Goal: Task Accomplishment & Management: Manage account settings

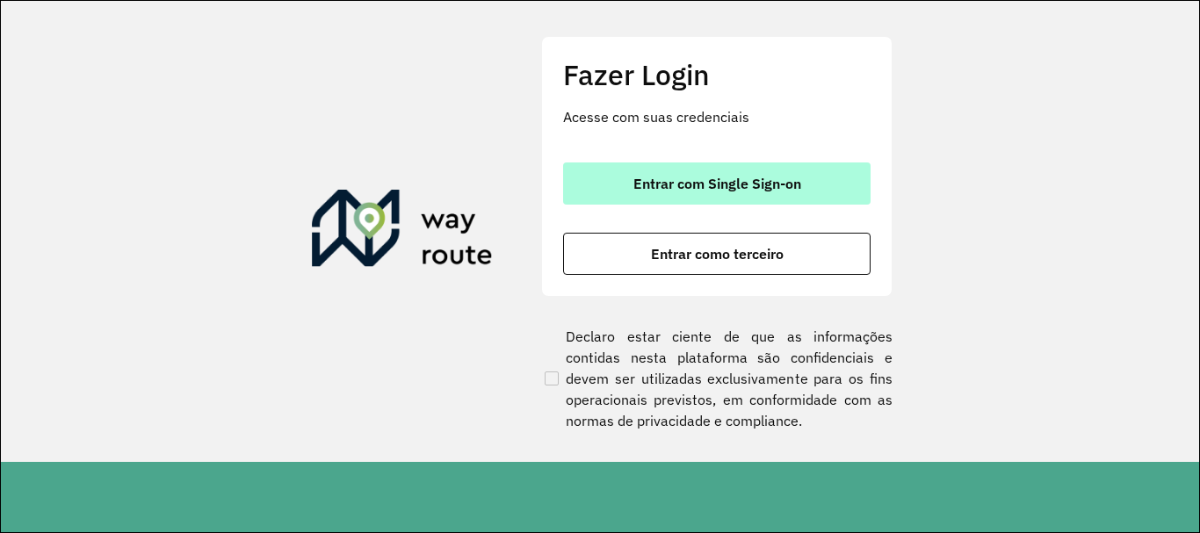
click at [710, 191] on span "Entrar com Single Sign-on" at bounding box center [718, 184] width 168 height 14
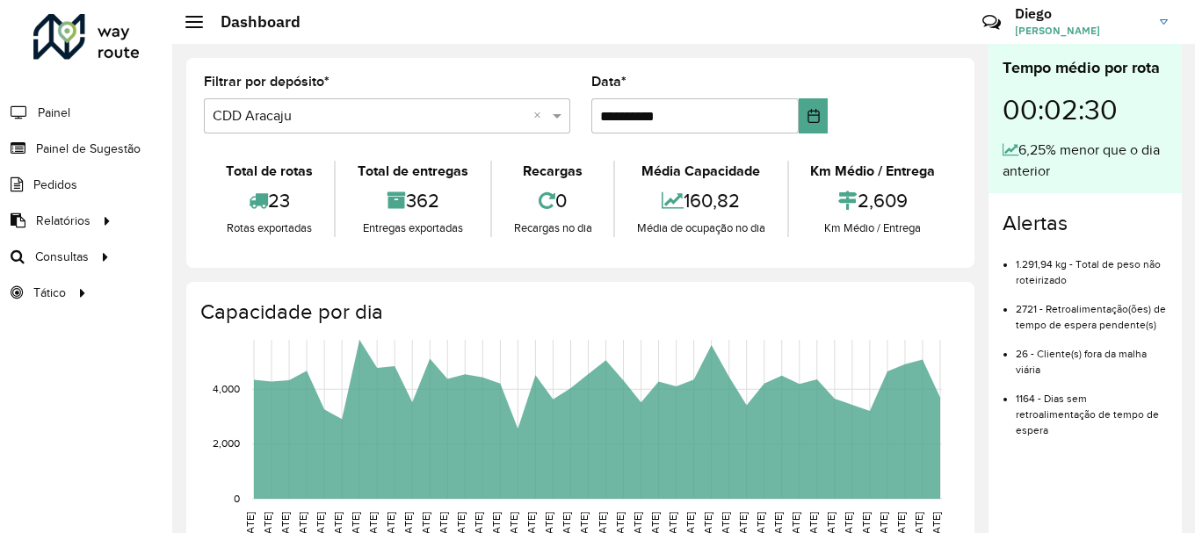
click at [1159, 20] on link "[PERSON_NAME]" at bounding box center [1098, 22] width 166 height 46
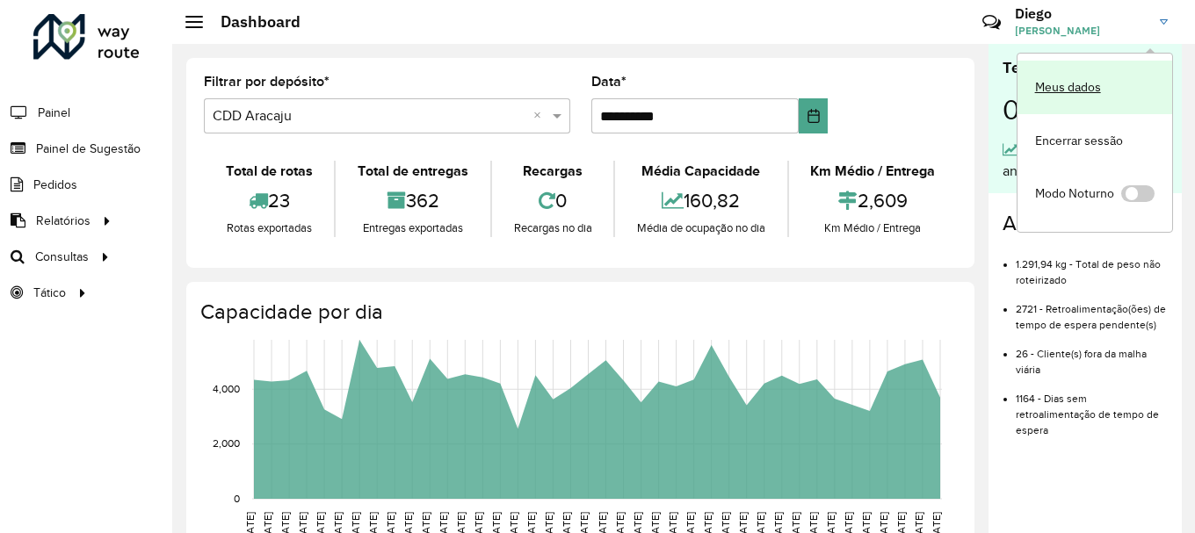
click at [1100, 82] on link "Meus dados" at bounding box center [1095, 88] width 155 height 54
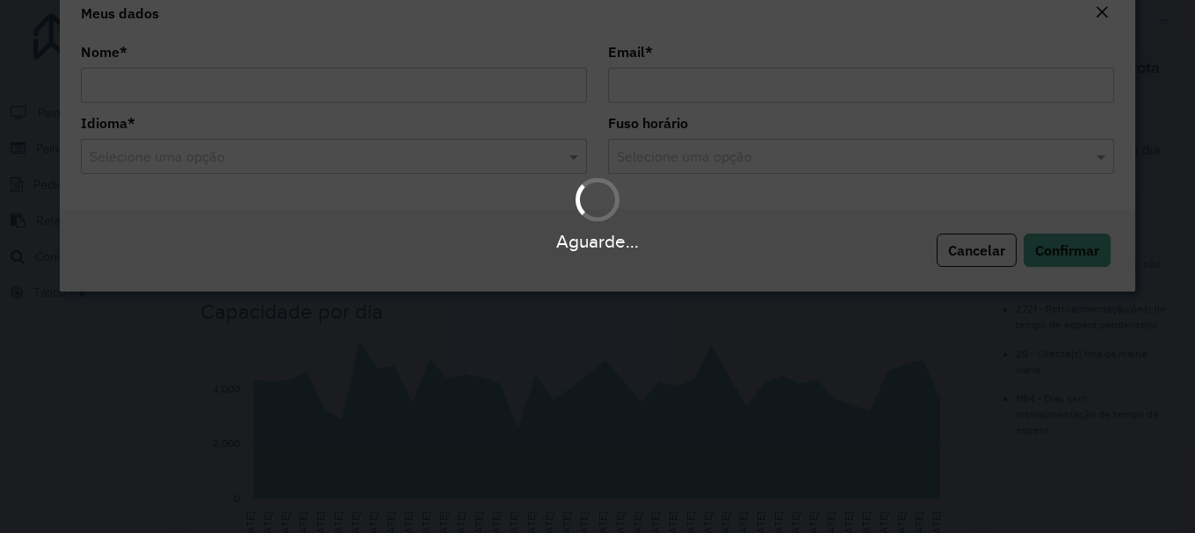
type input "**********"
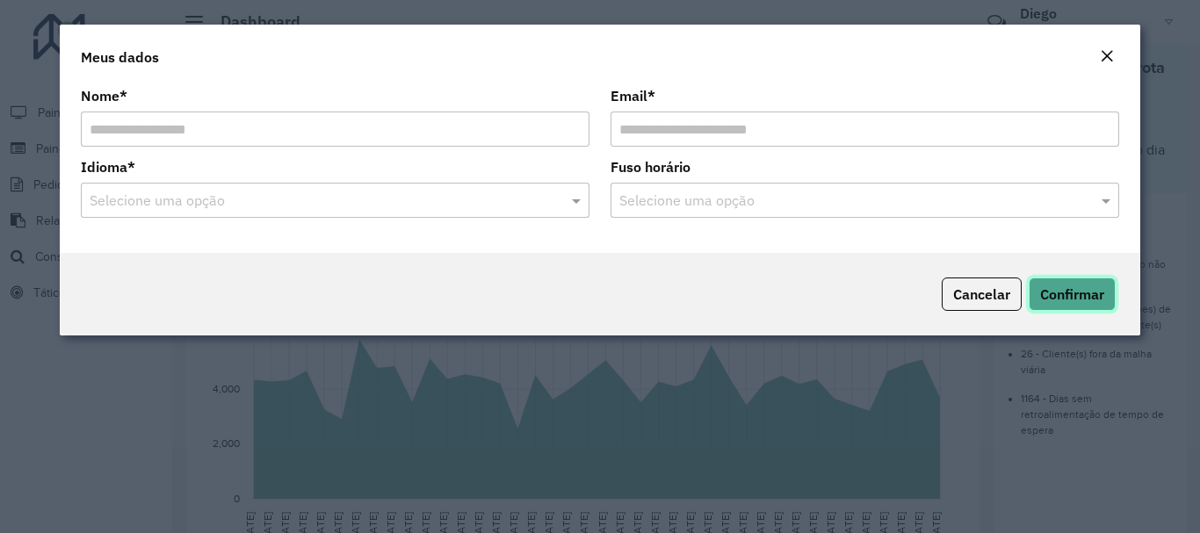
click at [1092, 293] on span "Confirmar" at bounding box center [1072, 295] width 64 height 18
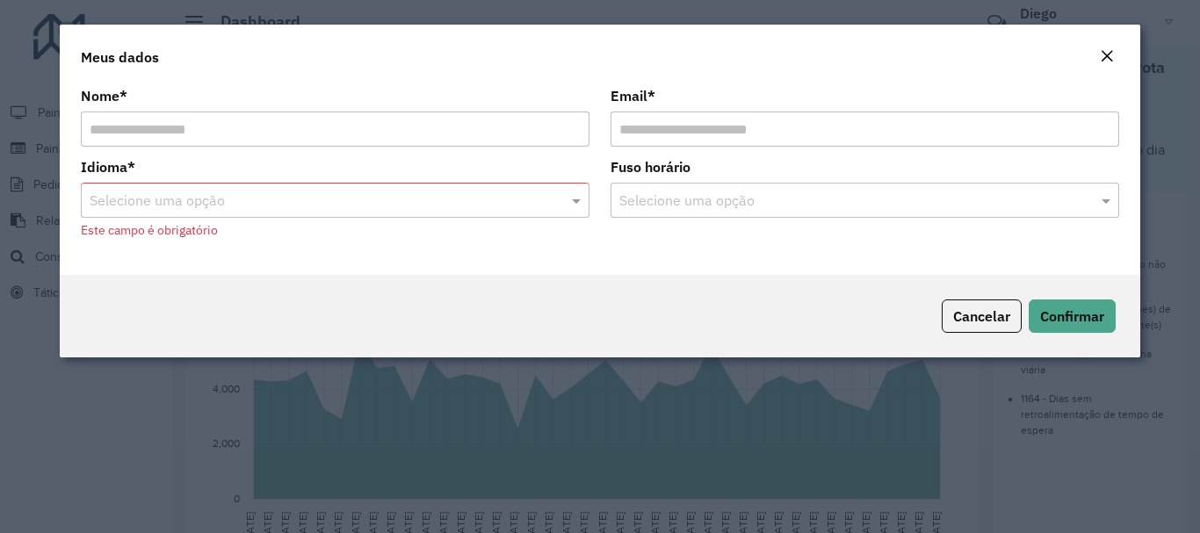
click at [552, 200] on div at bounding box center [335, 200] width 509 height 23
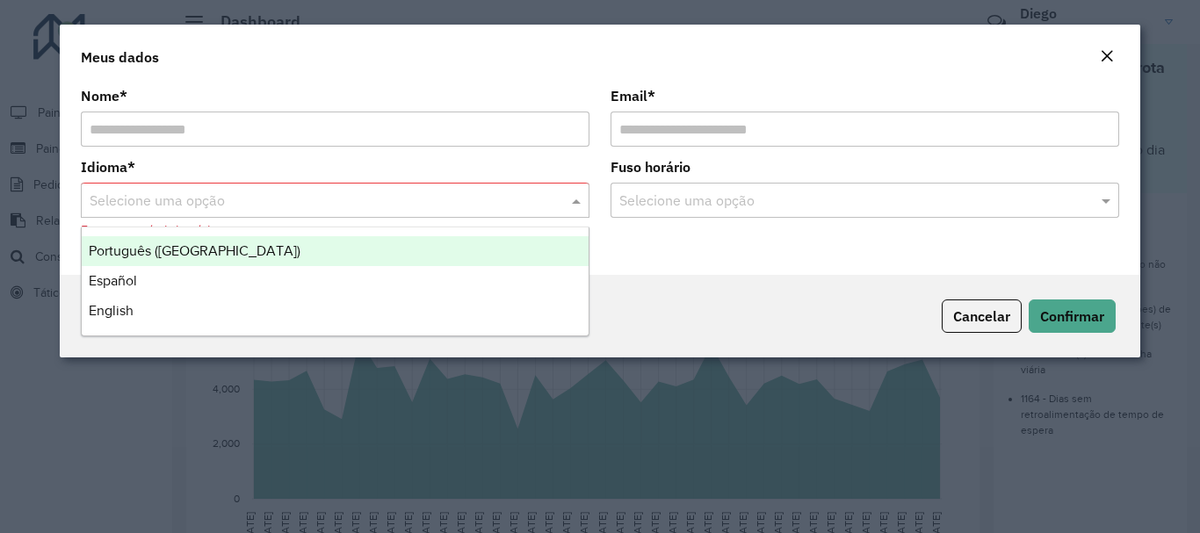
click at [479, 246] on div "Português (Brasil)" at bounding box center [335, 251] width 507 height 30
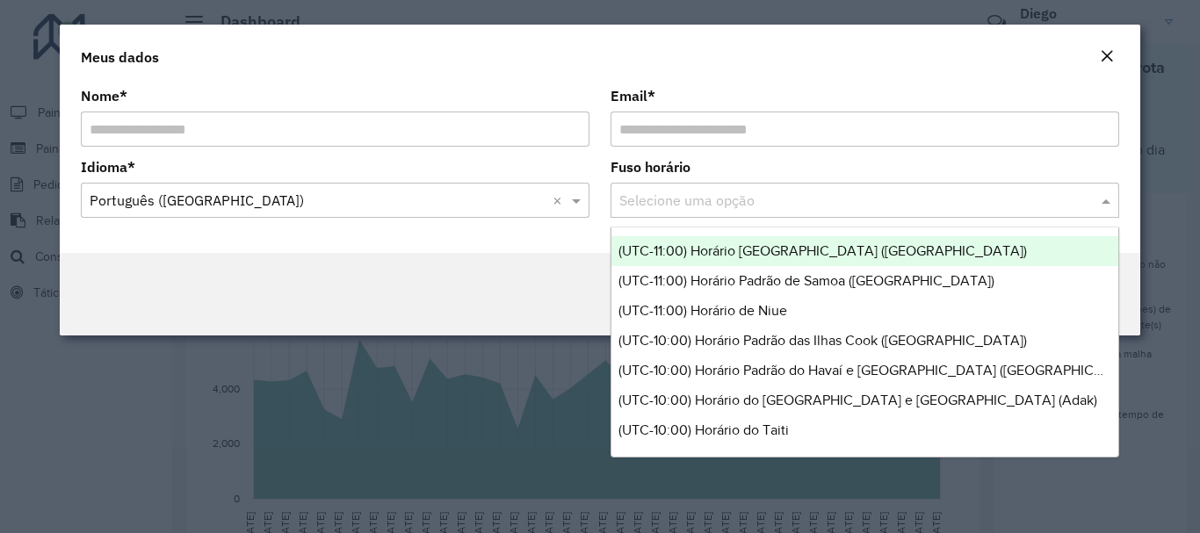
click at [750, 199] on input "text" at bounding box center [848, 201] width 456 height 21
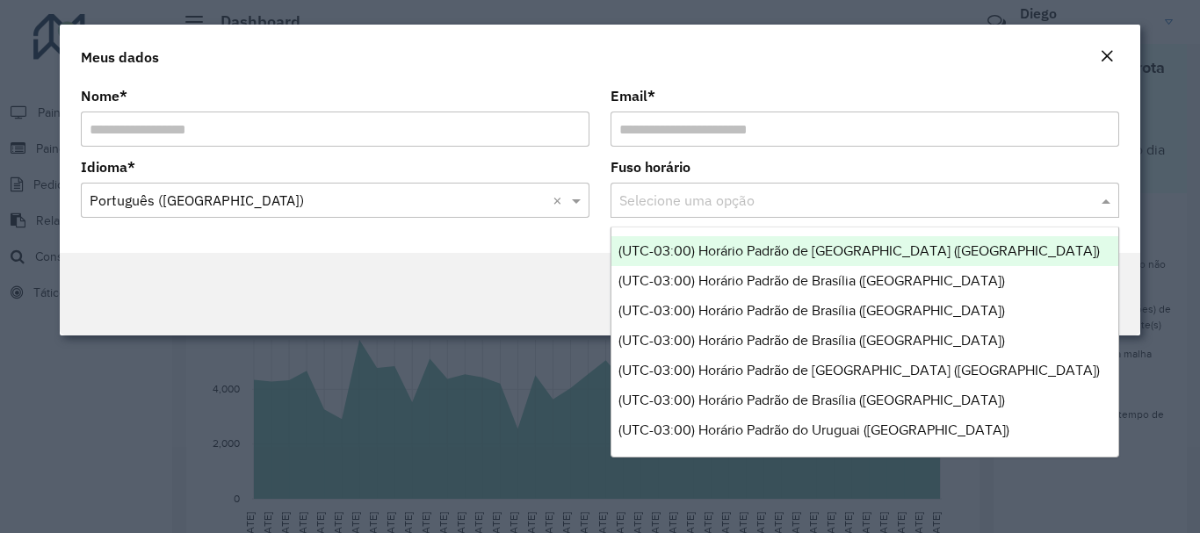
scroll to position [4183, 0]
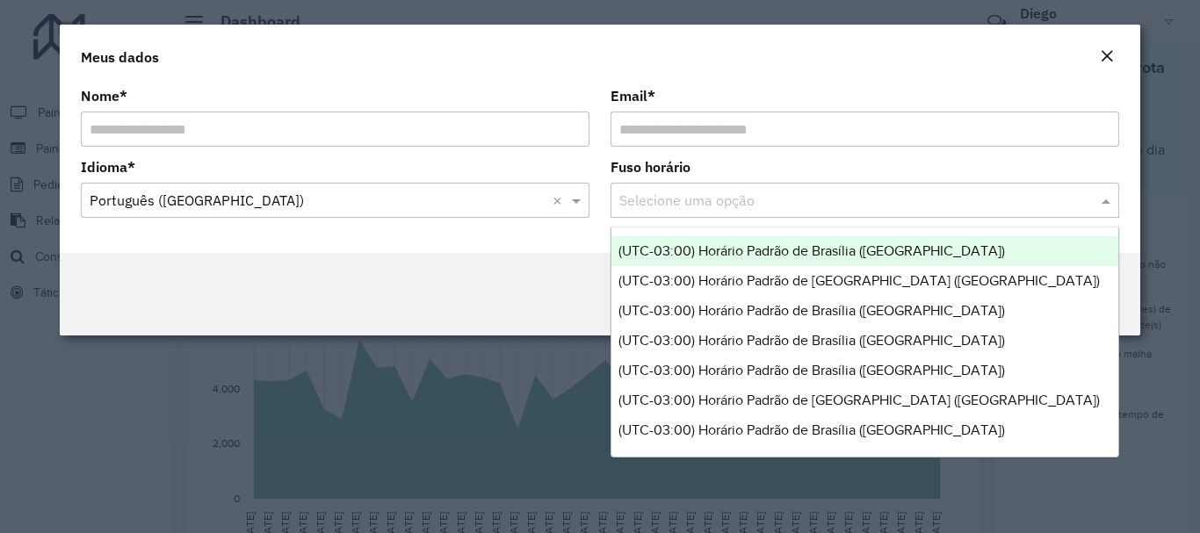
click at [776, 249] on span "(UTC-03:00) Horário Padrão de Brasília (Bahia)" at bounding box center [812, 250] width 387 height 15
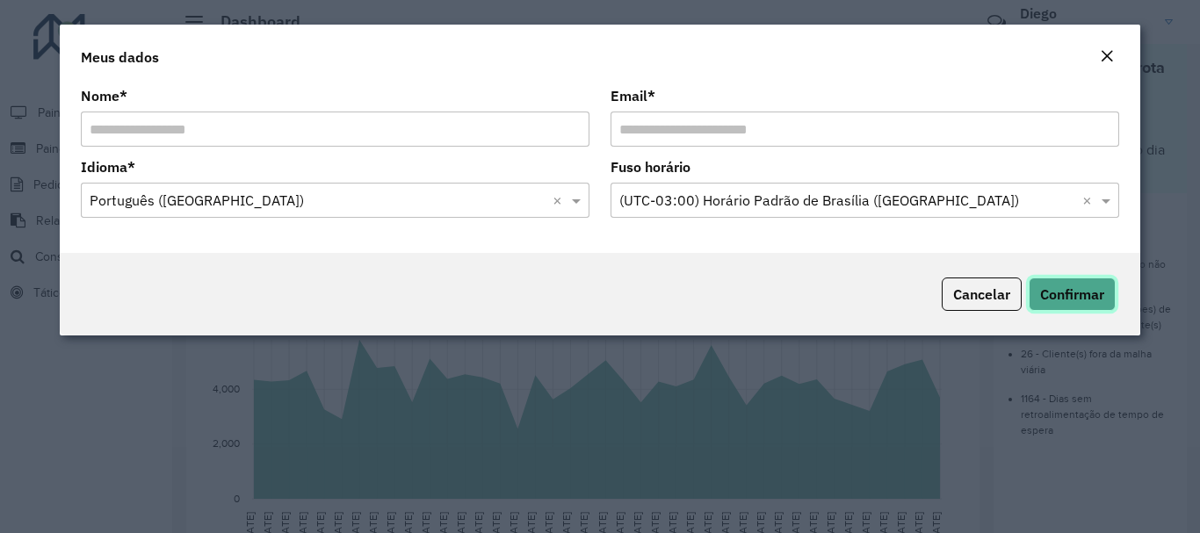
click at [1064, 293] on span "Confirmar" at bounding box center [1072, 295] width 64 height 18
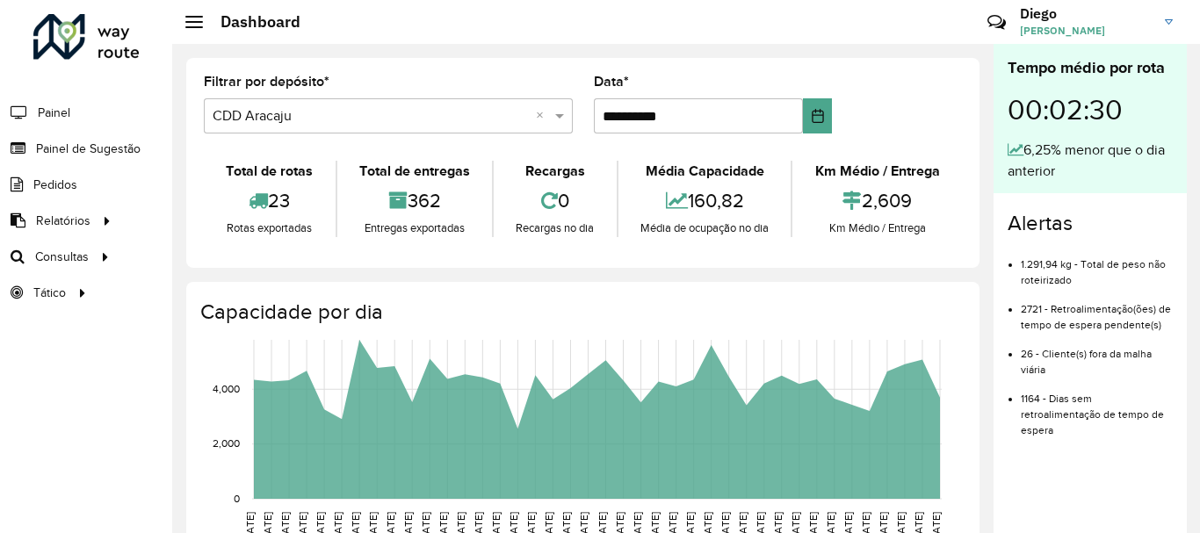
click at [1052, 18] on h3 "Diego" at bounding box center [1086, 13] width 132 height 17
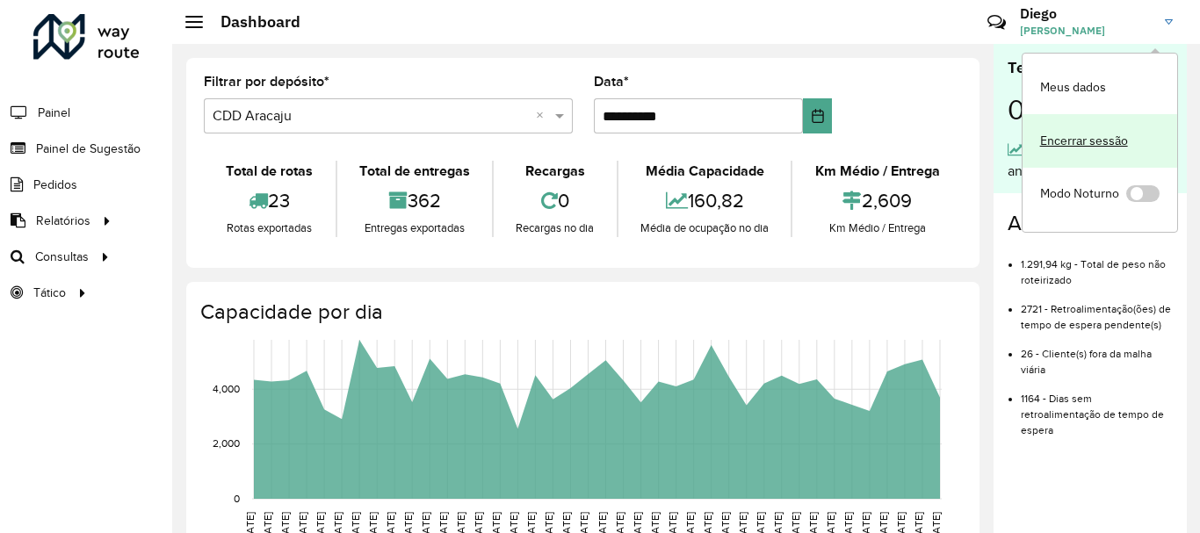
click at [1080, 141] on link "Encerrar sessão" at bounding box center [1100, 141] width 155 height 54
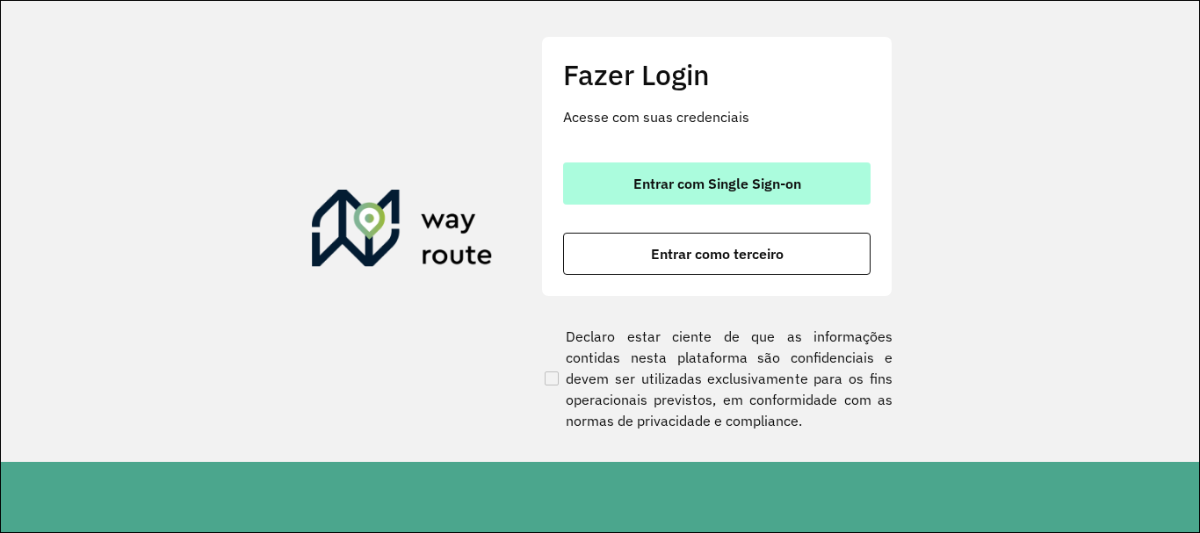
click at [798, 179] on span "Entrar com Single Sign-on" at bounding box center [718, 184] width 168 height 14
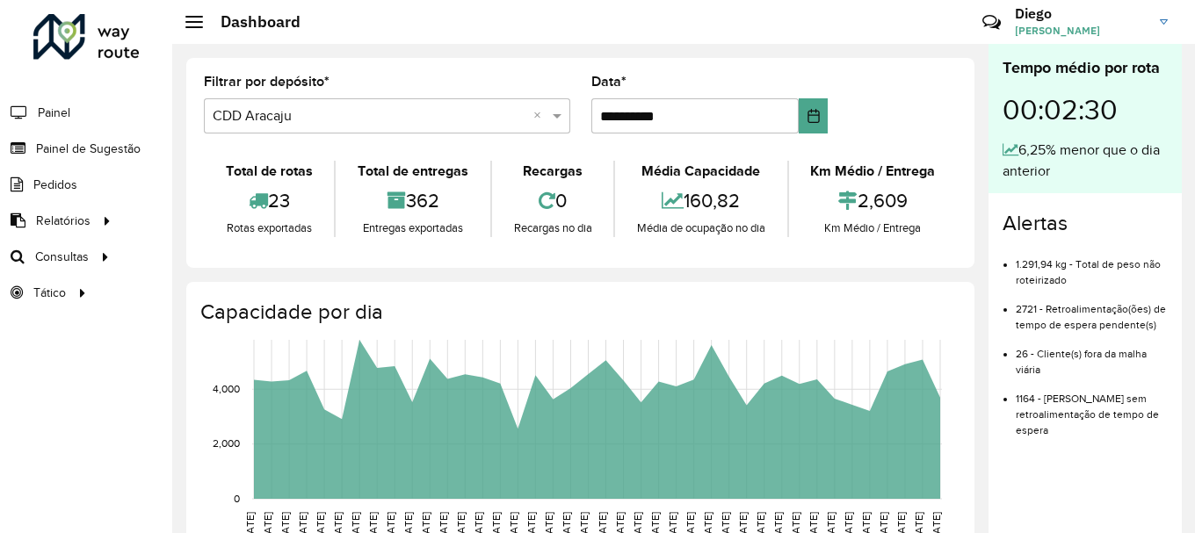
click at [1144, 68] on div "Tempo médio por rota" at bounding box center [1085, 68] width 165 height 24
click at [1160, 25] on link "[PERSON_NAME]" at bounding box center [1098, 22] width 166 height 46
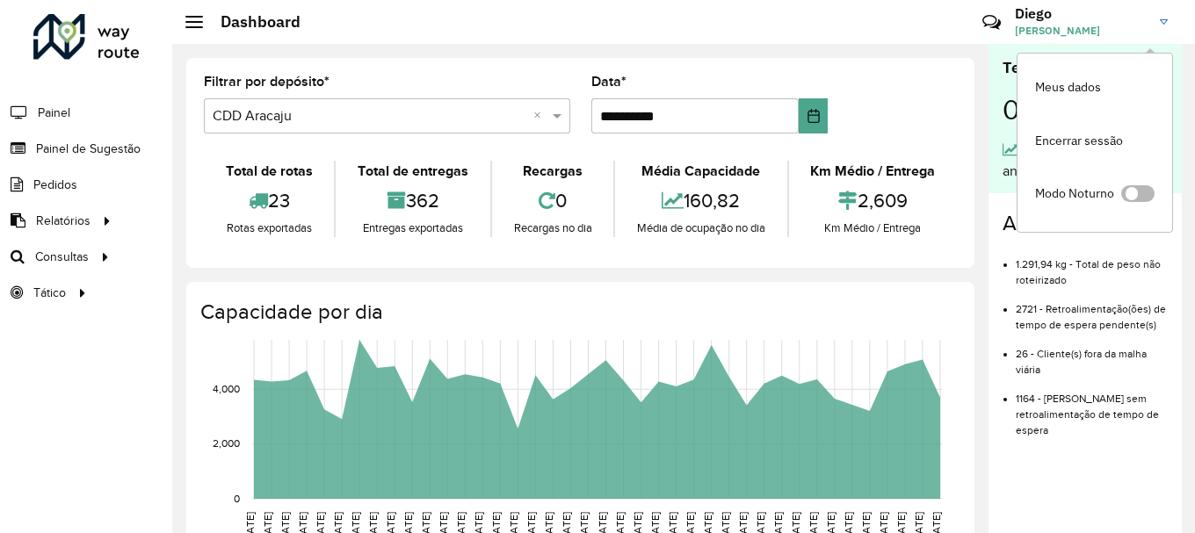
click at [1138, 194] on span at bounding box center [1137, 193] width 33 height 17
